Goal: Transaction & Acquisition: Download file/media

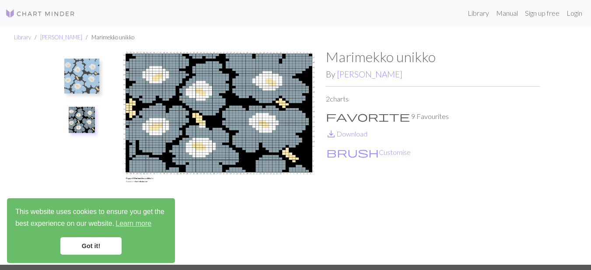
click at [81, 74] on img at bounding box center [81, 76] width 35 height 35
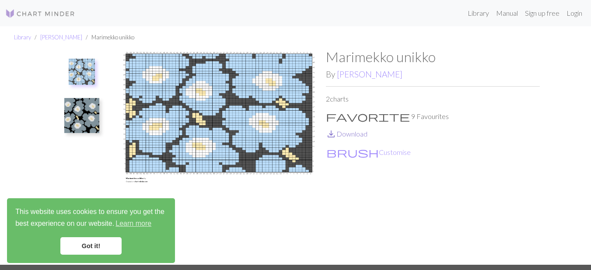
click at [348, 135] on link "save_alt Download" at bounding box center [347, 134] width 42 height 8
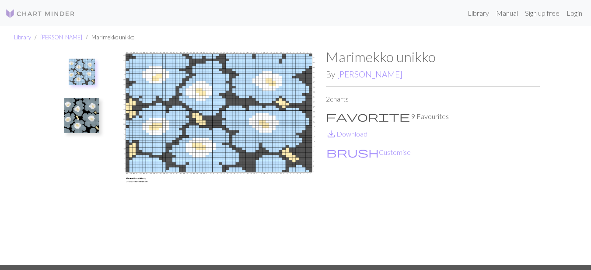
click at [76, 110] on img at bounding box center [81, 115] width 35 height 35
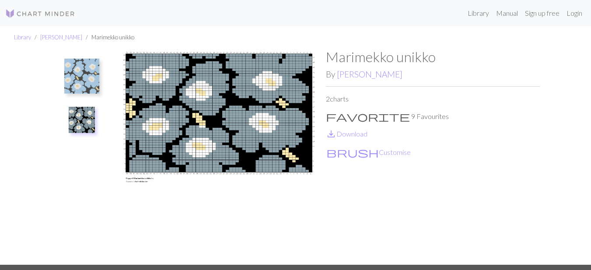
click at [79, 73] on img at bounding box center [81, 76] width 35 height 35
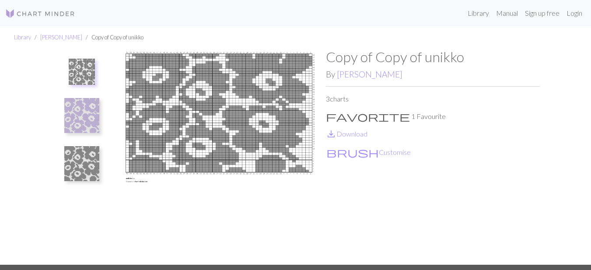
click at [85, 113] on img at bounding box center [81, 115] width 35 height 35
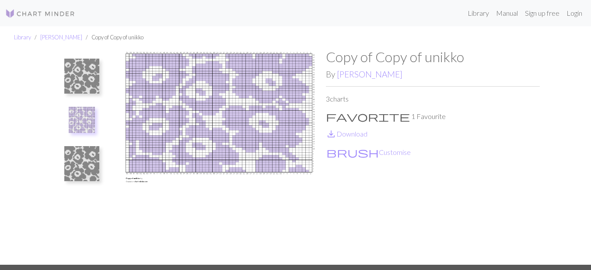
click at [84, 174] on img at bounding box center [81, 163] width 35 height 35
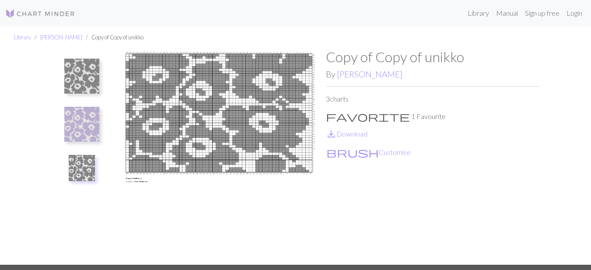
click at [75, 72] on img at bounding box center [81, 76] width 35 height 35
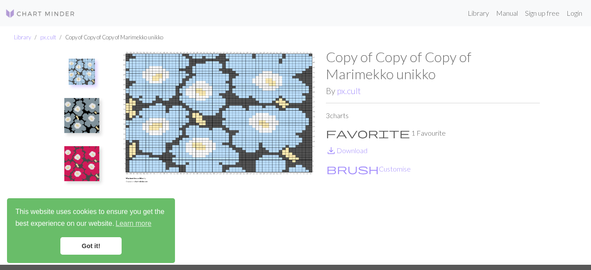
click at [76, 118] on img at bounding box center [81, 115] width 35 height 35
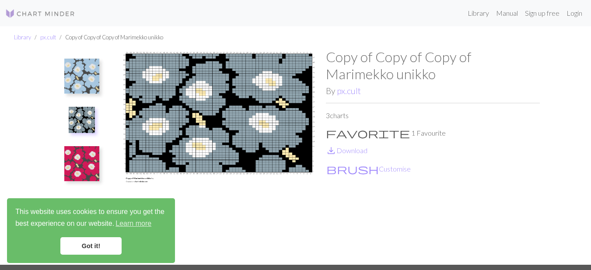
click at [76, 165] on img at bounding box center [81, 163] width 35 height 35
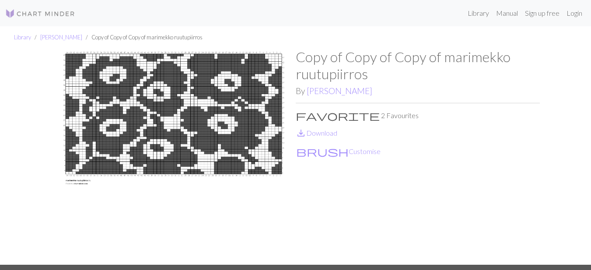
click at [47, 92] on div "Copy of Copy of Copy of marimekko ruutupiirros By [PERSON_NAME] favorite 2 Favo…" at bounding box center [295, 157] width 499 height 216
click at [322, 133] on link "save_alt Download" at bounding box center [317, 133] width 42 height 8
